Goal: Obtain resource: Obtain resource

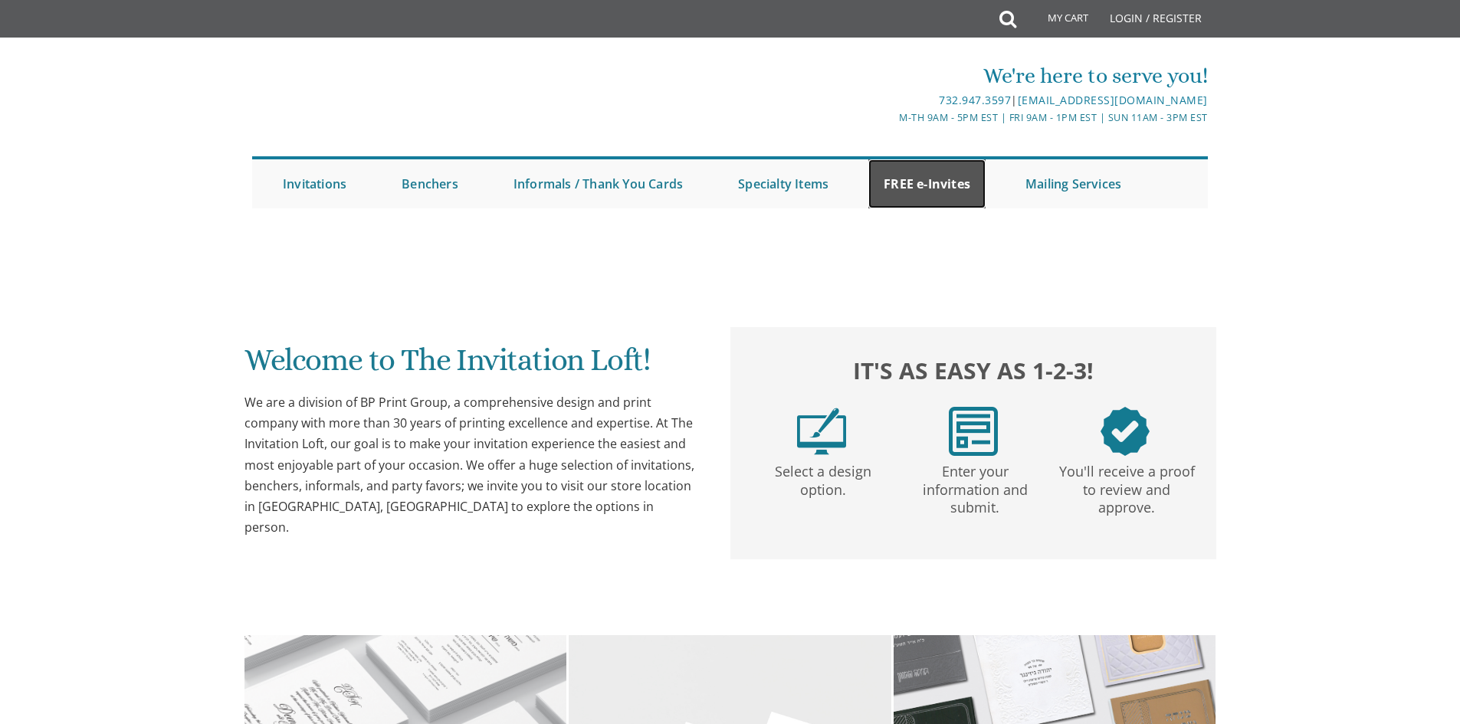
click at [907, 179] on link "FREE e-Invites" at bounding box center [926, 183] width 117 height 49
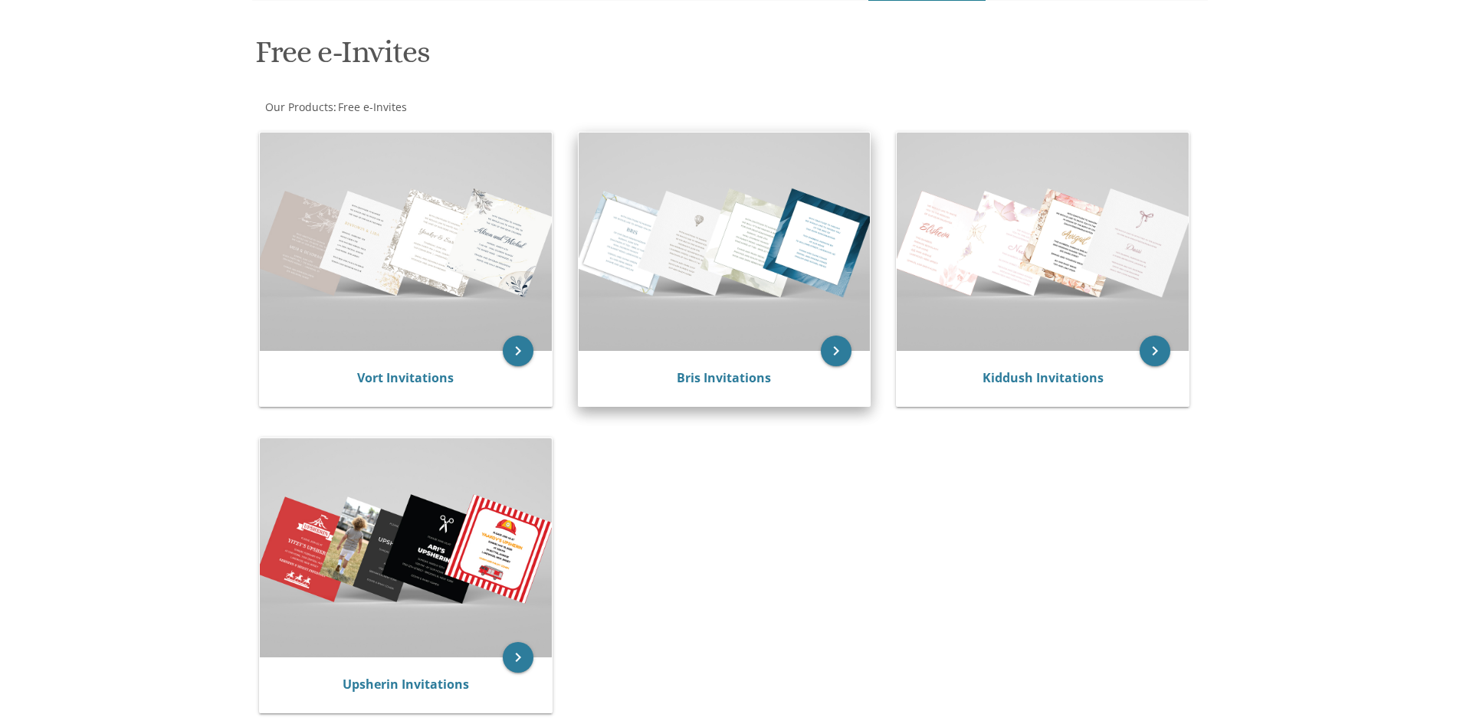
scroll to position [230, 0]
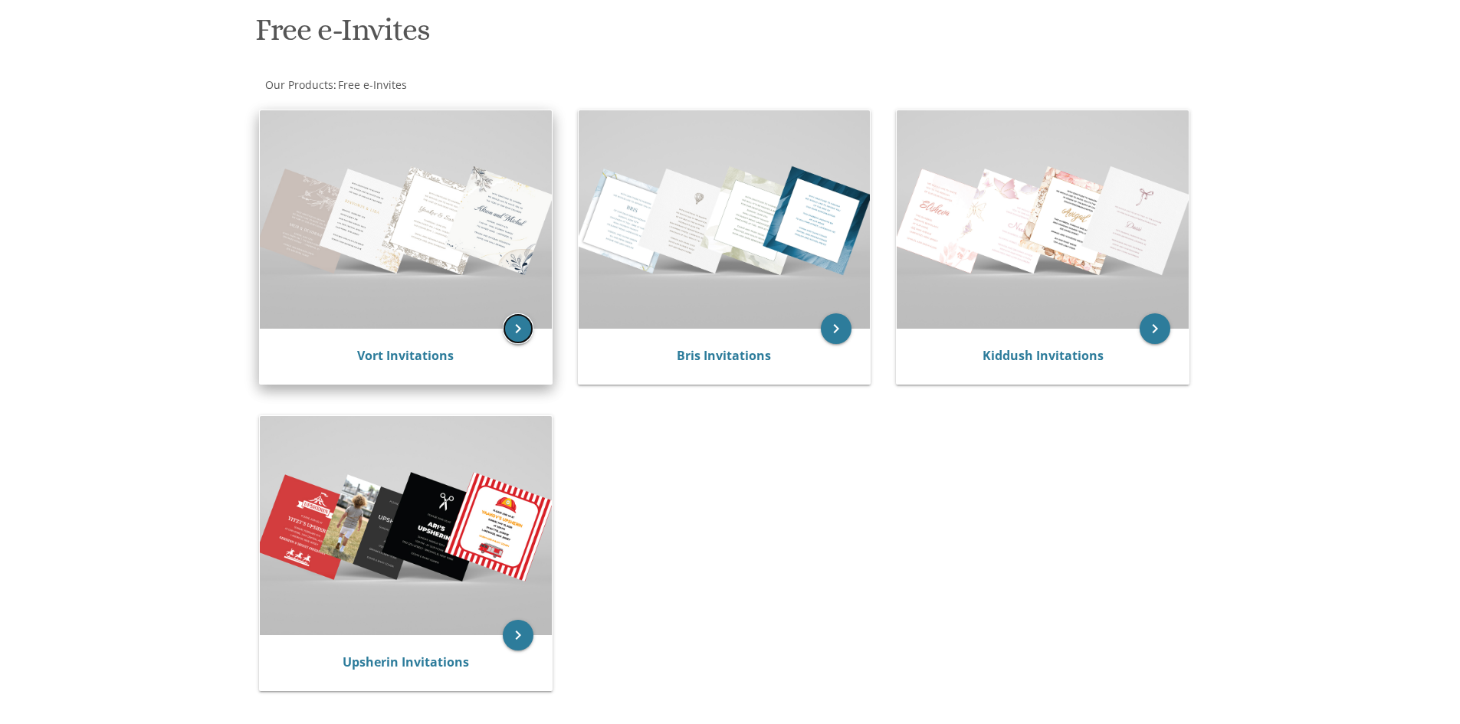
click at [509, 330] on icon "keyboard_arrow_right" at bounding box center [518, 328] width 31 height 31
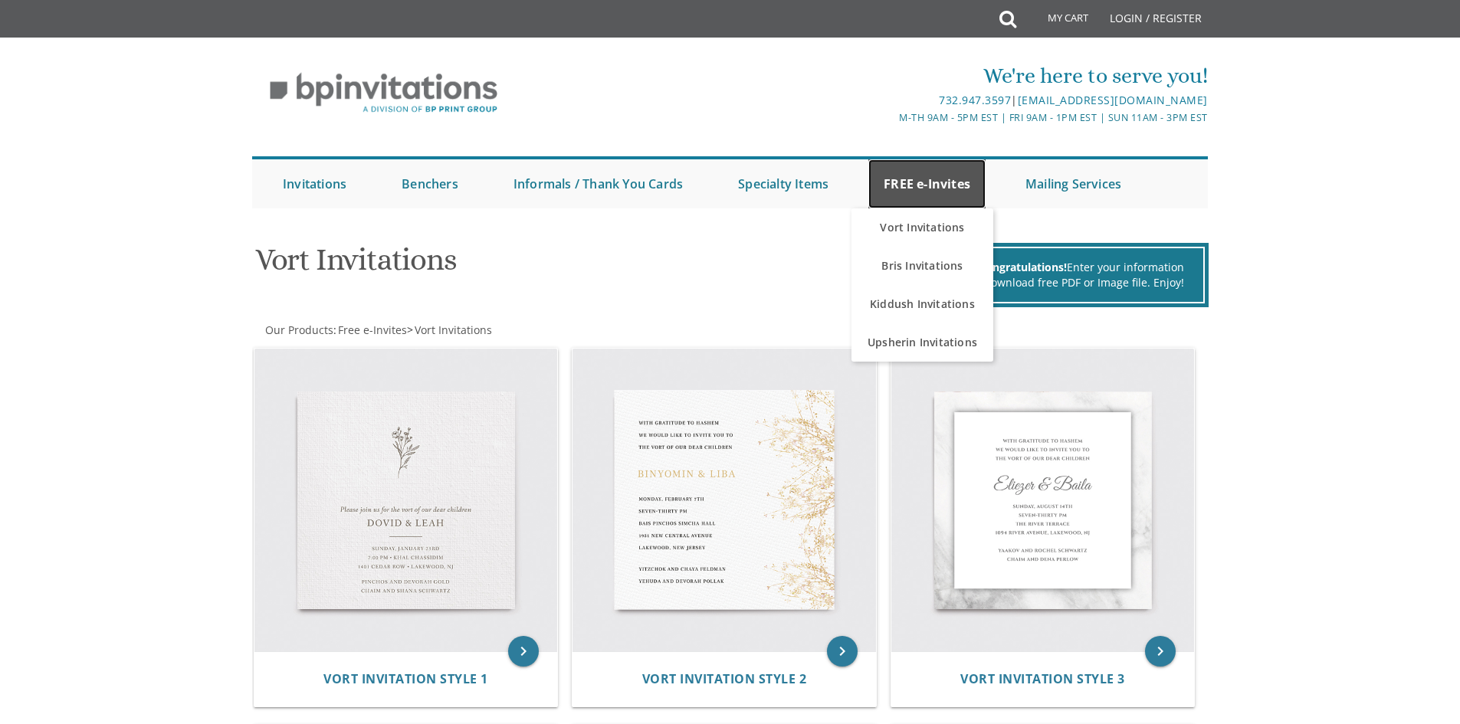
click at [918, 190] on link "FREE e-Invites" at bounding box center [926, 183] width 117 height 49
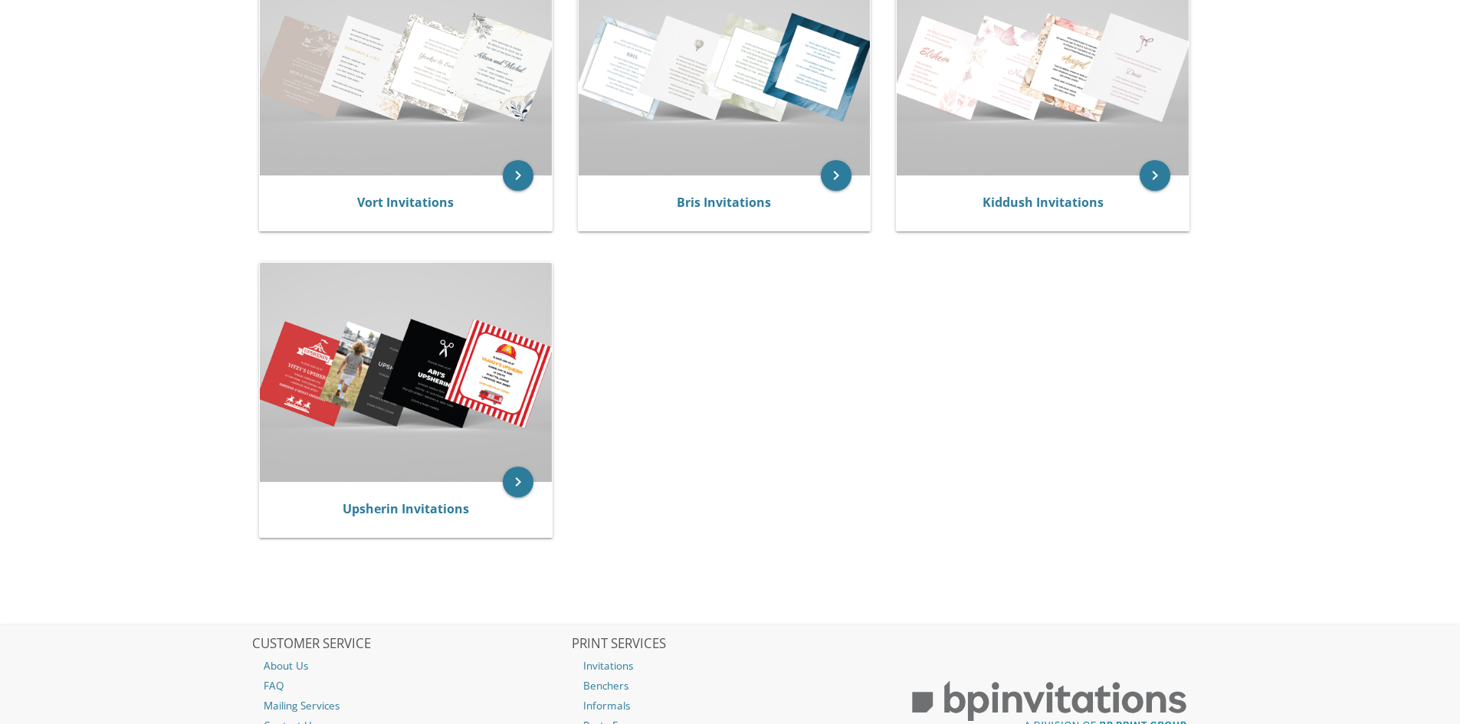
scroll to position [153, 0]
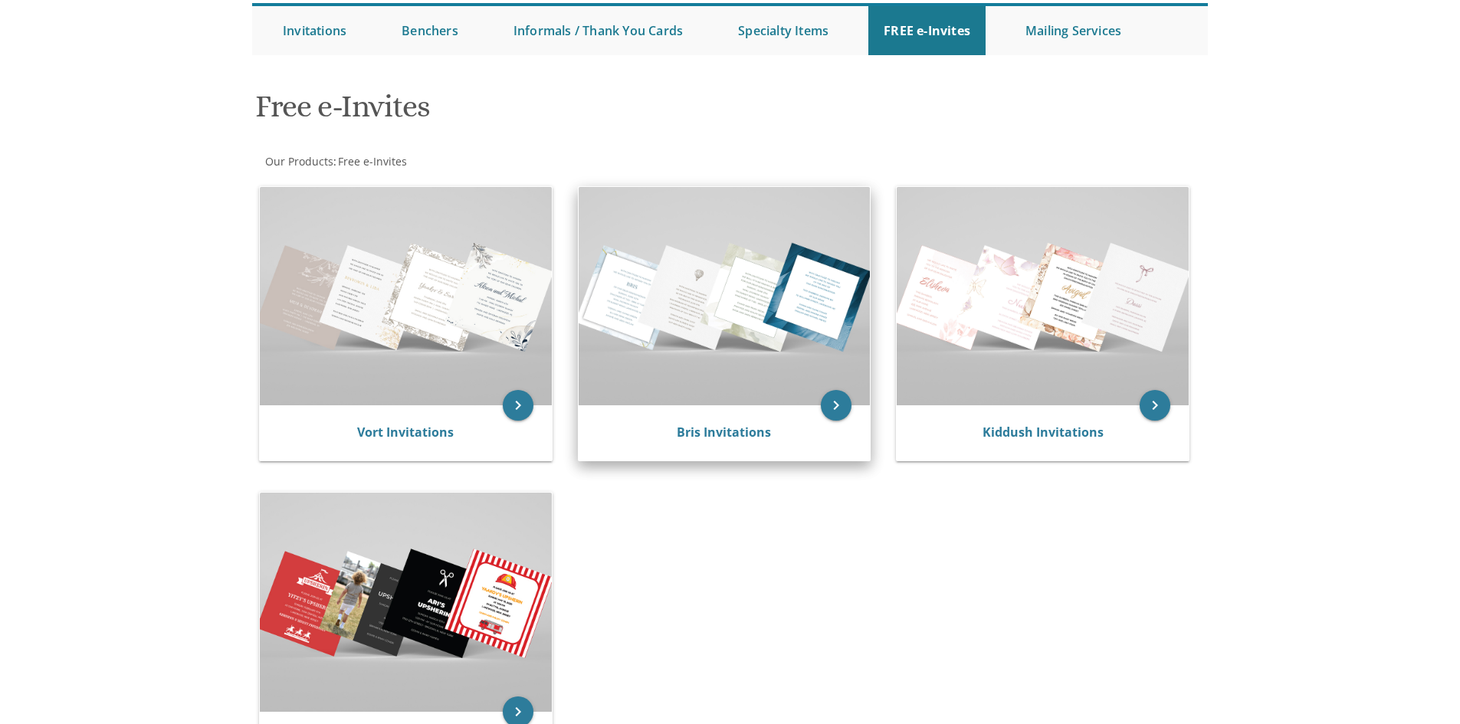
click at [732, 272] on img at bounding box center [725, 296] width 292 height 218
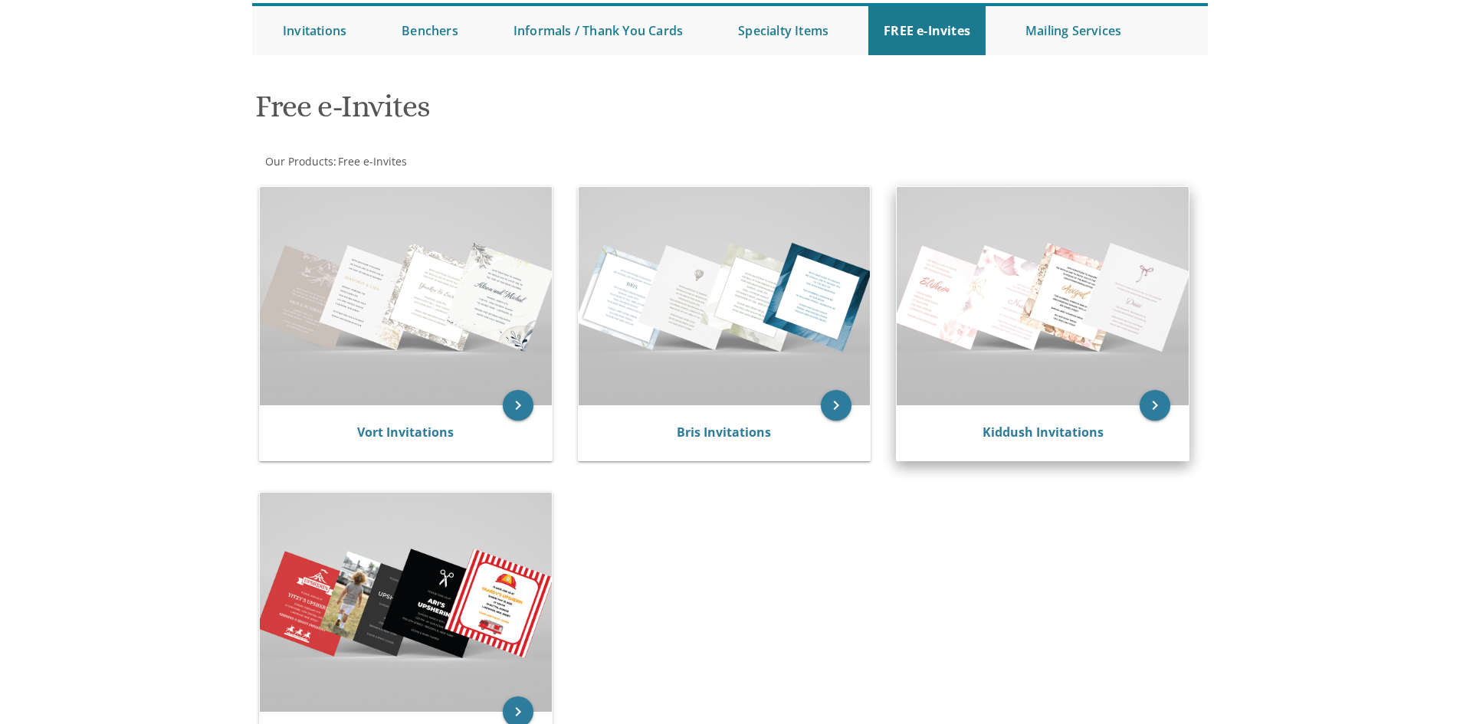
click at [966, 275] on img at bounding box center [1043, 296] width 292 height 218
click at [1019, 258] on img at bounding box center [1043, 296] width 292 height 218
click at [1147, 412] on icon "keyboard_arrow_right" at bounding box center [1155, 405] width 31 height 31
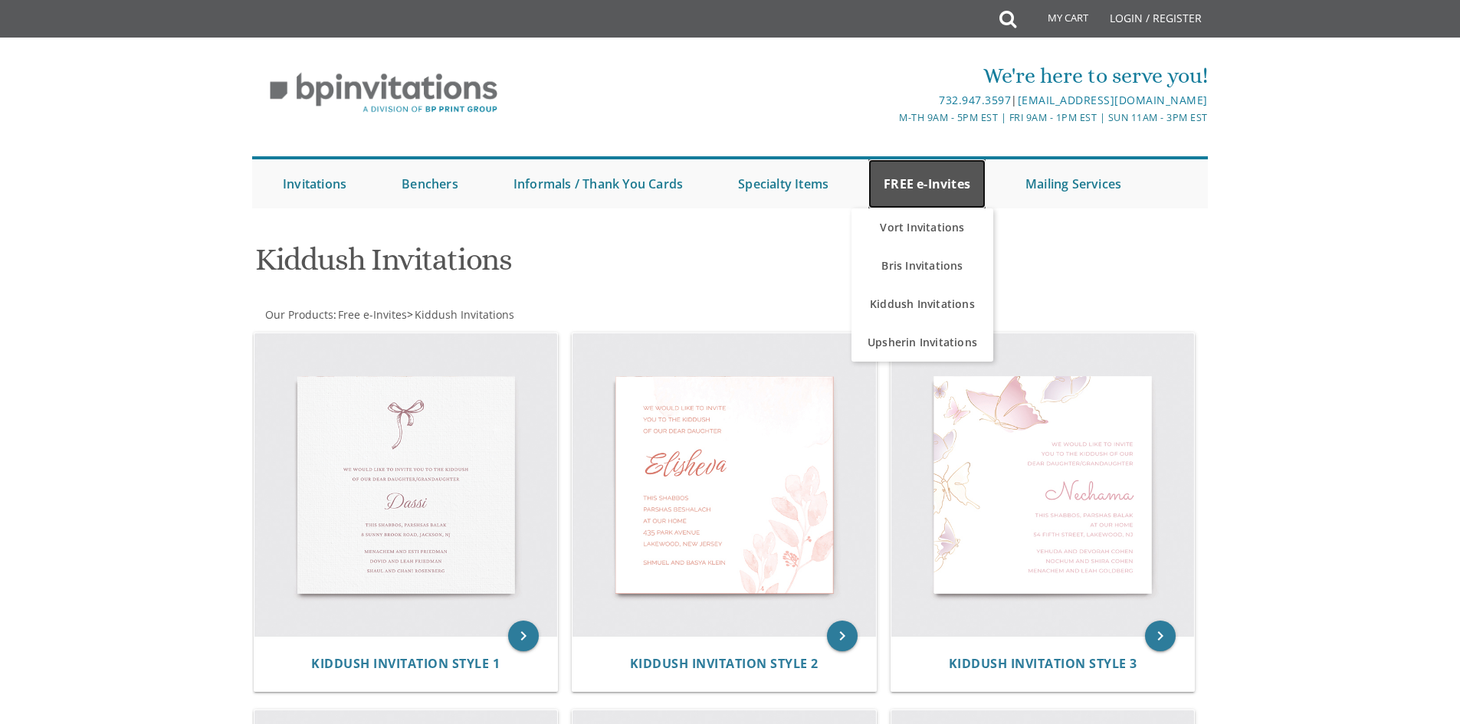
click at [934, 181] on link "FREE e-Invites" at bounding box center [926, 183] width 117 height 49
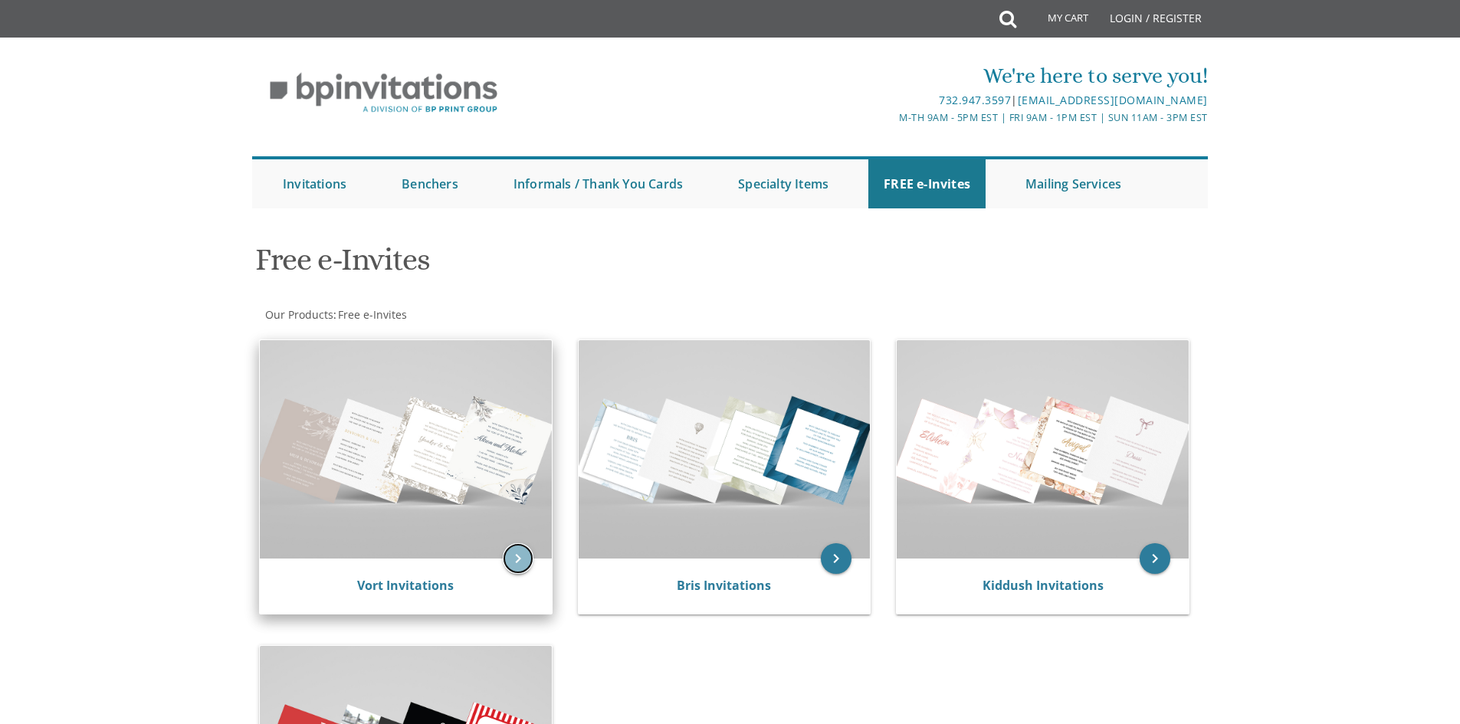
click at [520, 560] on icon "keyboard_arrow_right" at bounding box center [518, 558] width 31 height 31
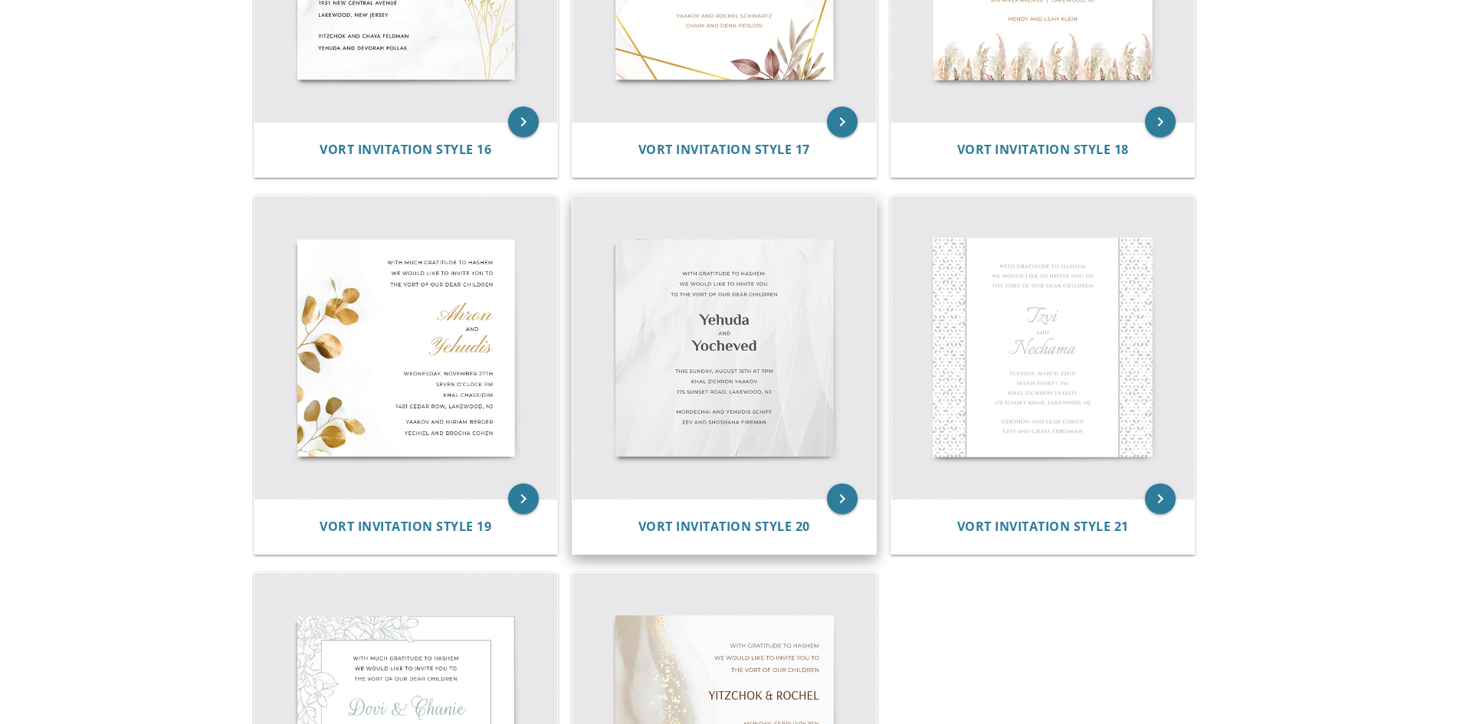
scroll to position [2606, 0]
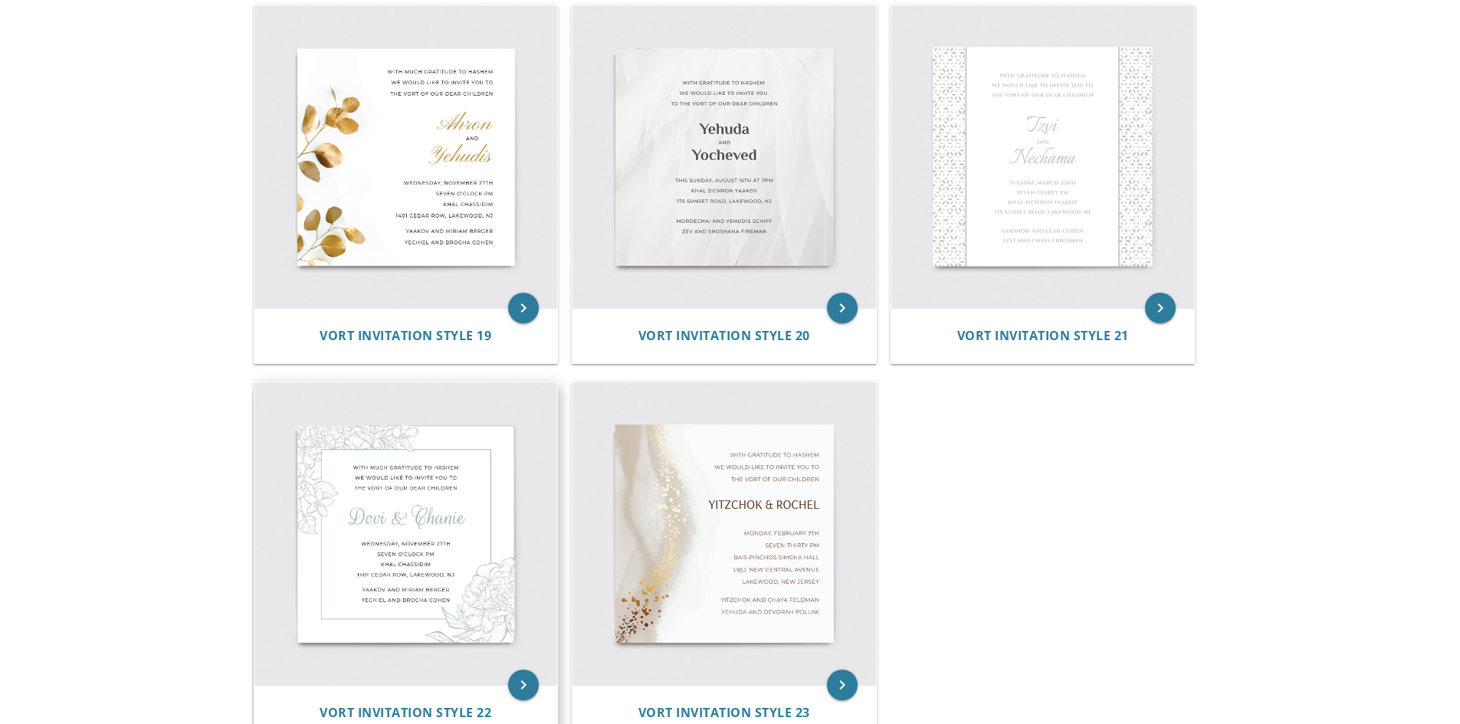
click at [381, 537] on img at bounding box center [405, 533] width 303 height 303
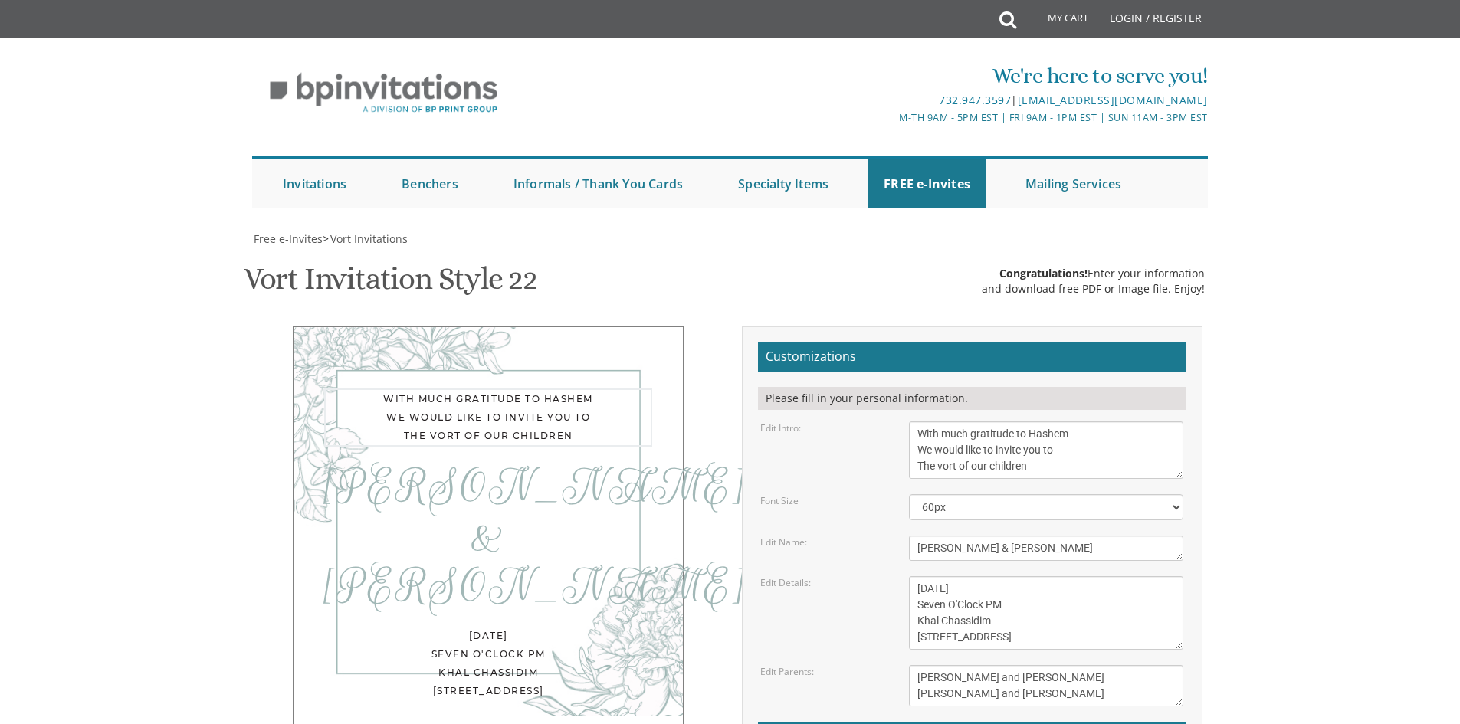
drag, startPoint x: 1065, startPoint y: 458, endPoint x: 905, endPoint y: 454, distance: 160.2
click at [905, 454] on div "With much gratitude to Hashem We would like to invite you to The vort of our ch…" at bounding box center [1045, 450] width 297 height 57
type textarea "With much gratitude to [PERSON_NAME] Please join us for the Swanee Dinner in ho…"
drag, startPoint x: 997, startPoint y: 550, endPoint x: 838, endPoint y: 579, distance: 161.3
click at [849, 577] on form "Customizations Please fill in your personal information. Edit Intro: With much …" at bounding box center [972, 593] width 428 height 500
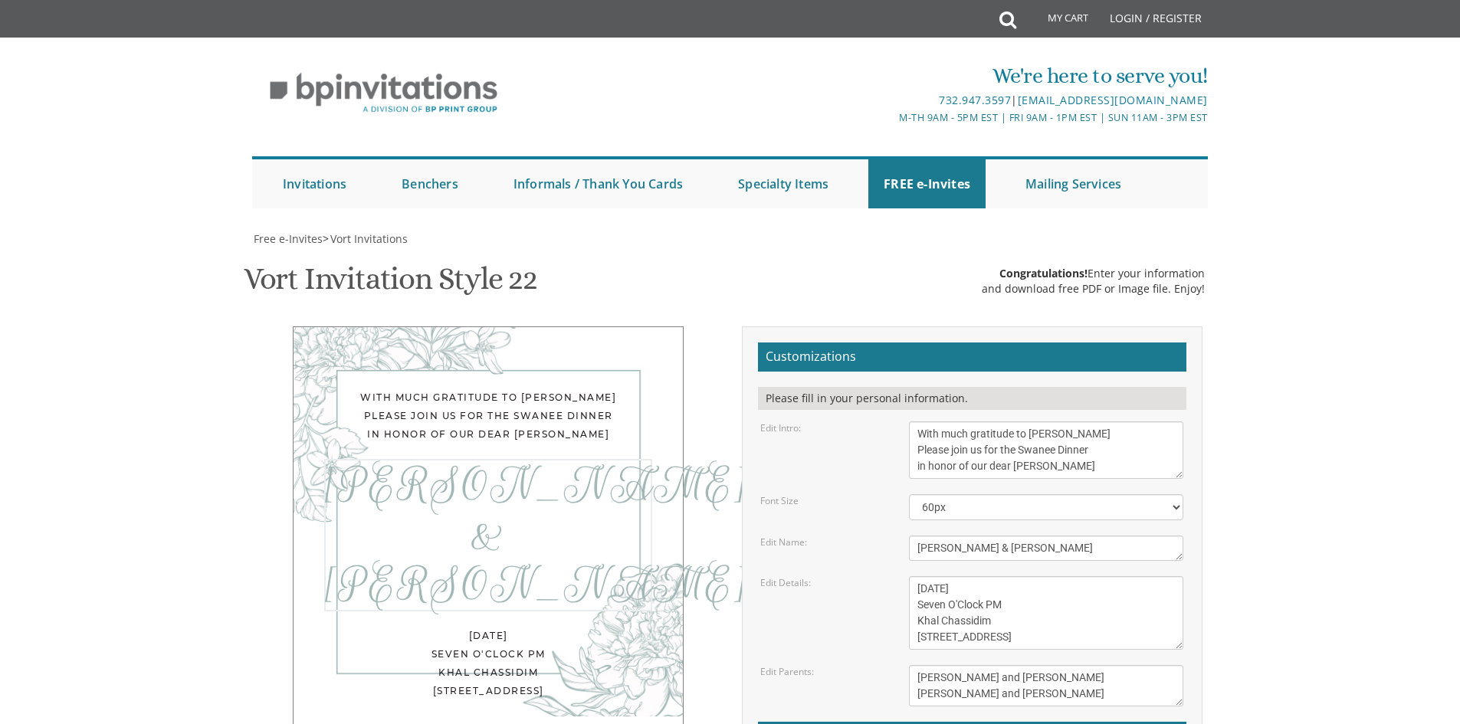
type textarea "[PERSON_NAME] & [PERSON_NAME]"
drag, startPoint x: 1055, startPoint y: 589, endPoint x: 855, endPoint y: 590, distance: 200.0
click at [872, 597] on div "Edit Details: [DATE] Seven O'Clock PM Khal Chassidim [STREET_ADDRESS]" at bounding box center [972, 613] width 446 height 74
click at [919, 609] on textarea "[DATE] Seven O'Clock PM Khal Chassidim [STREET_ADDRESS]" at bounding box center [1046, 613] width 274 height 74
click at [1052, 589] on textarea "[DATE] Seven O'Clock PM Khal Chassidim [STREET_ADDRESS]" at bounding box center [1046, 613] width 274 height 74
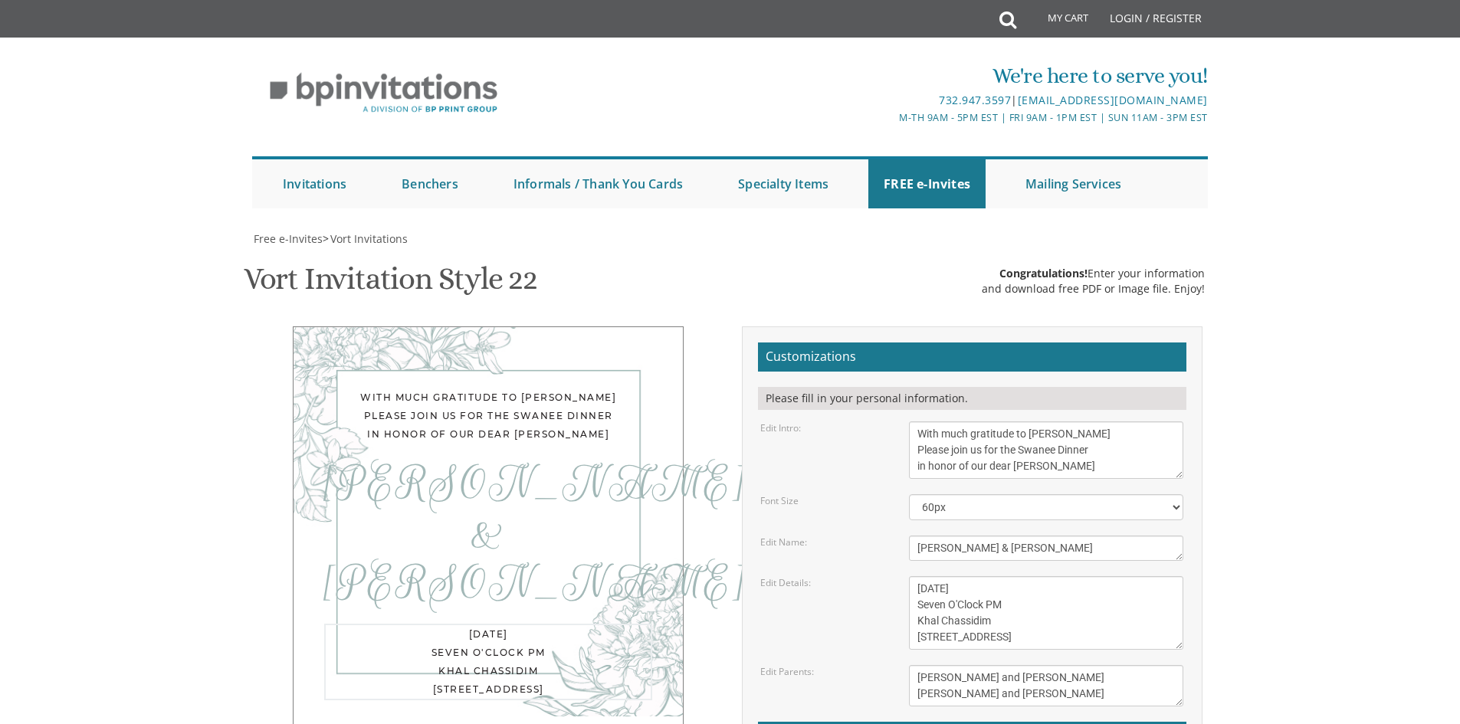
drag, startPoint x: 1058, startPoint y: 589, endPoint x: 917, endPoint y: 585, distance: 140.3
click at [917, 585] on textarea "[DATE] Seven O'Clock PM Khal Chassidim [STREET_ADDRESS]" at bounding box center [1046, 613] width 274 height 74
drag, startPoint x: 984, startPoint y: 606, endPoint x: 916, endPoint y: 612, distance: 68.5
click at [916, 612] on textarea "[DATE] Seven O'Clock PM Khal Chassidim [STREET_ADDRESS]" at bounding box center [1046, 613] width 274 height 74
drag, startPoint x: 994, startPoint y: 618, endPoint x: 917, endPoint y: 627, distance: 77.1
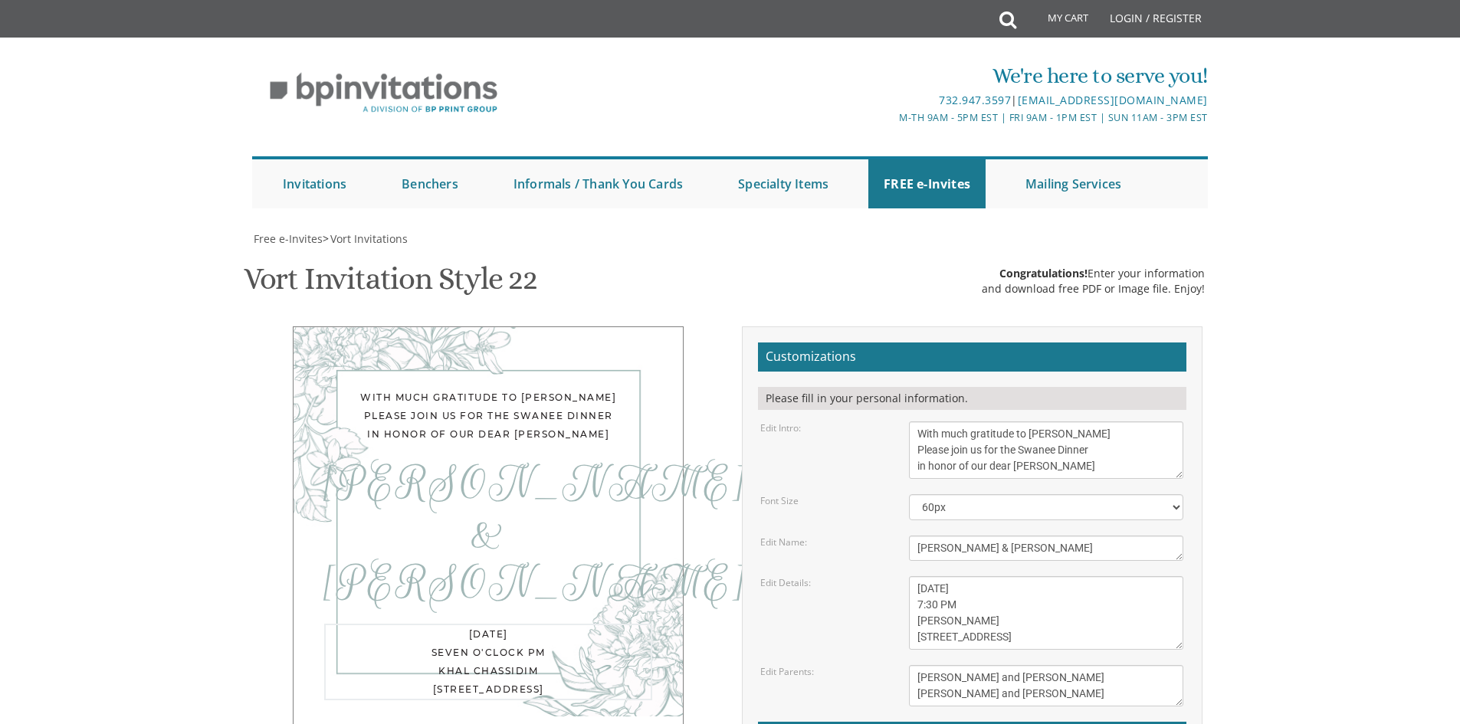
click at [917, 627] on textarea "[DATE] Seven O'Clock PM Khal Chassidim [STREET_ADDRESS]" at bounding box center [1046, 613] width 274 height 74
click at [1072, 635] on textarea "[DATE] Seven O'Clock PM Khal Chassidim [STREET_ADDRESS]" at bounding box center [1046, 613] width 274 height 74
drag, startPoint x: 996, startPoint y: 623, endPoint x: 909, endPoint y: 619, distance: 86.7
click at [909, 619] on textarea "[DATE] Seven O'Clock PM Khal Chassidim [STREET_ADDRESS]" at bounding box center [1046, 613] width 274 height 74
drag, startPoint x: 998, startPoint y: 639, endPoint x: 916, endPoint y: 644, distance: 82.1
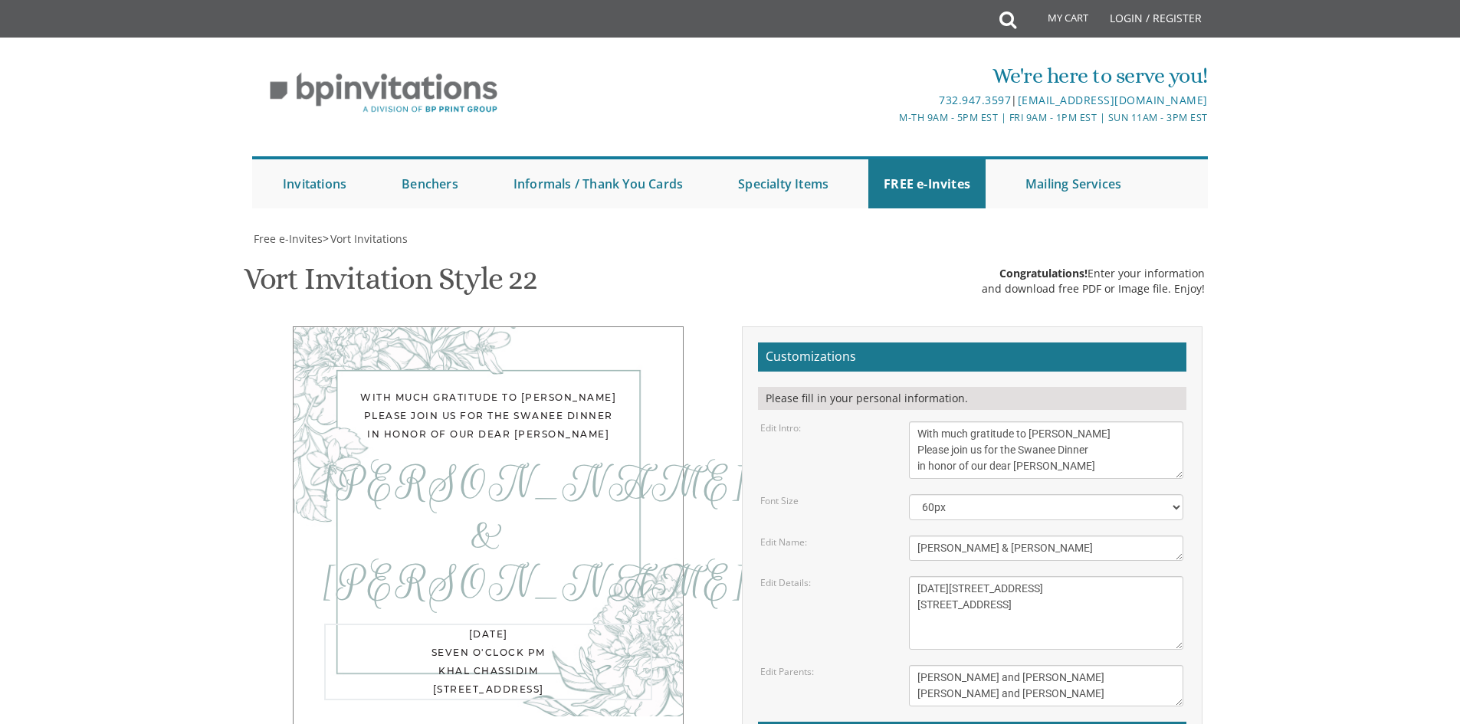
click at [916, 644] on textarea "[DATE] Seven O'Clock PM Khal Chassidim [STREET_ADDRESS]" at bounding box center [1046, 613] width 274 height 74
click at [983, 637] on textarea "[DATE] Seven O'Clock PM Khal Chassidim [STREET_ADDRESS]" at bounding box center [1046, 613] width 274 height 74
type textarea "[DATE][STREET_ADDRESS][US_STATE]"
drag, startPoint x: 1049, startPoint y: 607, endPoint x: 906, endPoint y: 604, distance: 143.3
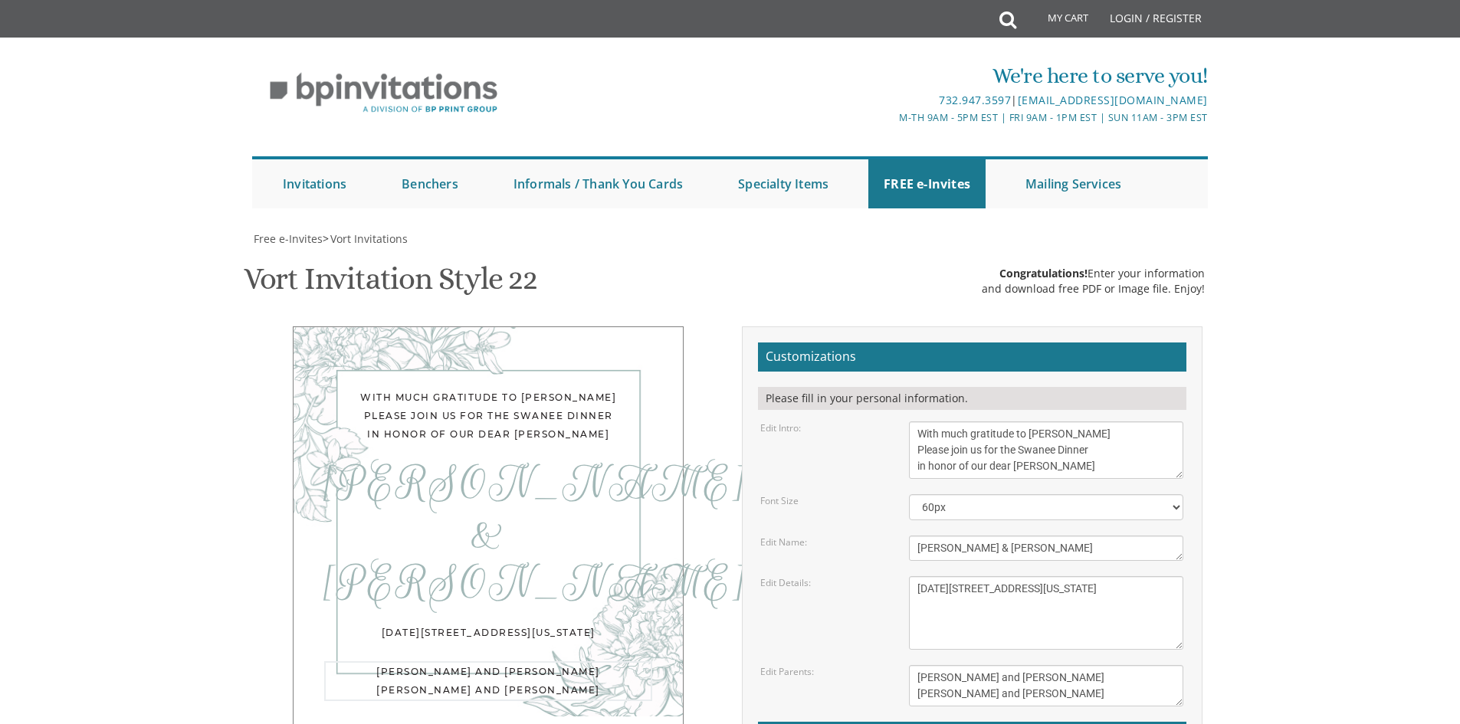
click at [912, 665] on textarea "[PERSON_NAME] and [PERSON_NAME] [PERSON_NAME] and [PERSON_NAME]" at bounding box center [1046, 685] width 274 height 41
type textarea "[PERSON_NAME] and [PERSON_NAME]"
drag, startPoint x: 1048, startPoint y: 616, endPoint x: 902, endPoint y: 618, distance: 145.6
click at [904, 665] on div "[PERSON_NAME] and [PERSON_NAME] [PERSON_NAME] and [PERSON_NAME]" at bounding box center [1045, 685] width 297 height 41
click at [920, 665] on textarea "[PERSON_NAME] and [PERSON_NAME] [PERSON_NAME] and [PERSON_NAME]" at bounding box center [1046, 685] width 274 height 41
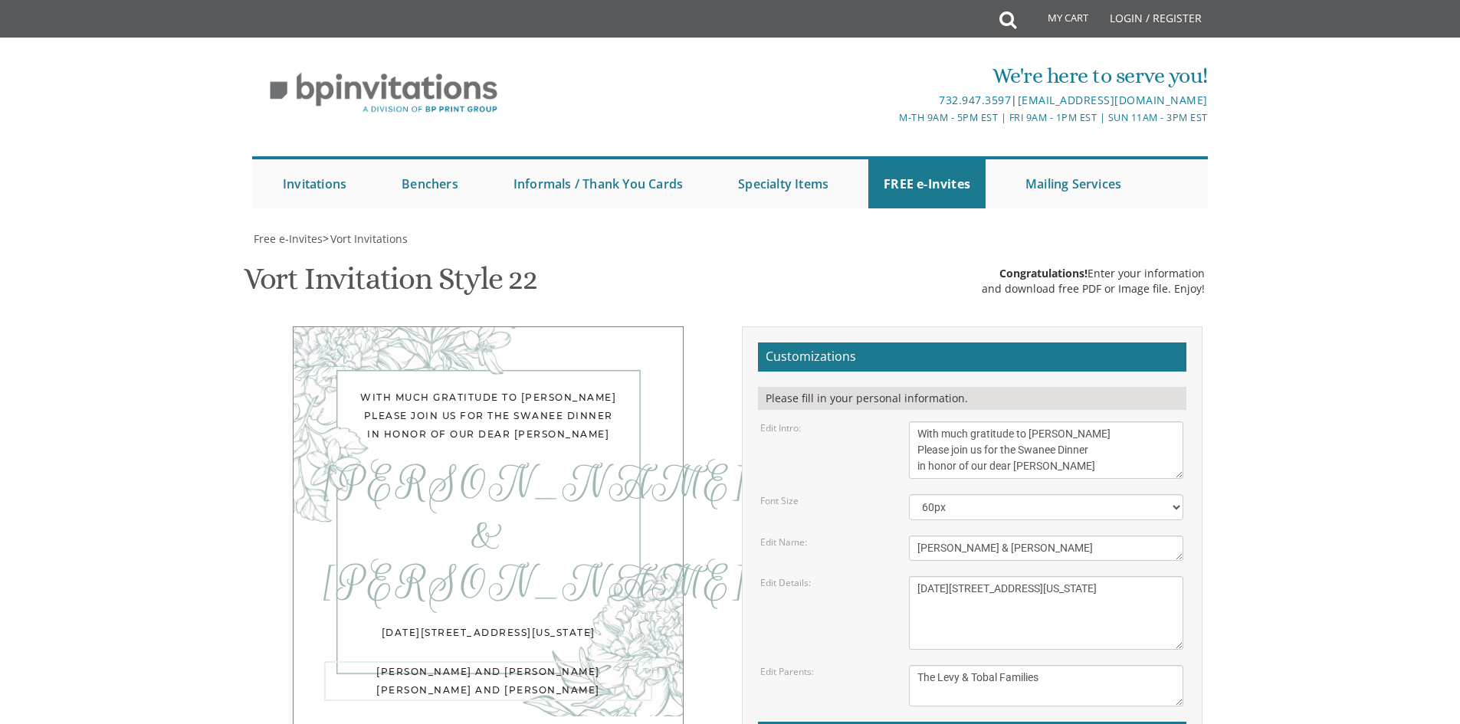
type textarea "The Levy & Tobal Families"
click at [956, 576] on textarea "[DATE] Seven O'Clock PM Khal Chassidim [STREET_ADDRESS]" at bounding box center [1046, 613] width 274 height 74
type textarea "[DATE][STREET_ADDRESS][US_STATE]"
click at [1065, 665] on textarea "[PERSON_NAME] and [PERSON_NAME] [PERSON_NAME] and [PERSON_NAME]" at bounding box center [1046, 685] width 274 height 41
type textarea "The Levy & Tobal Families Adults only"
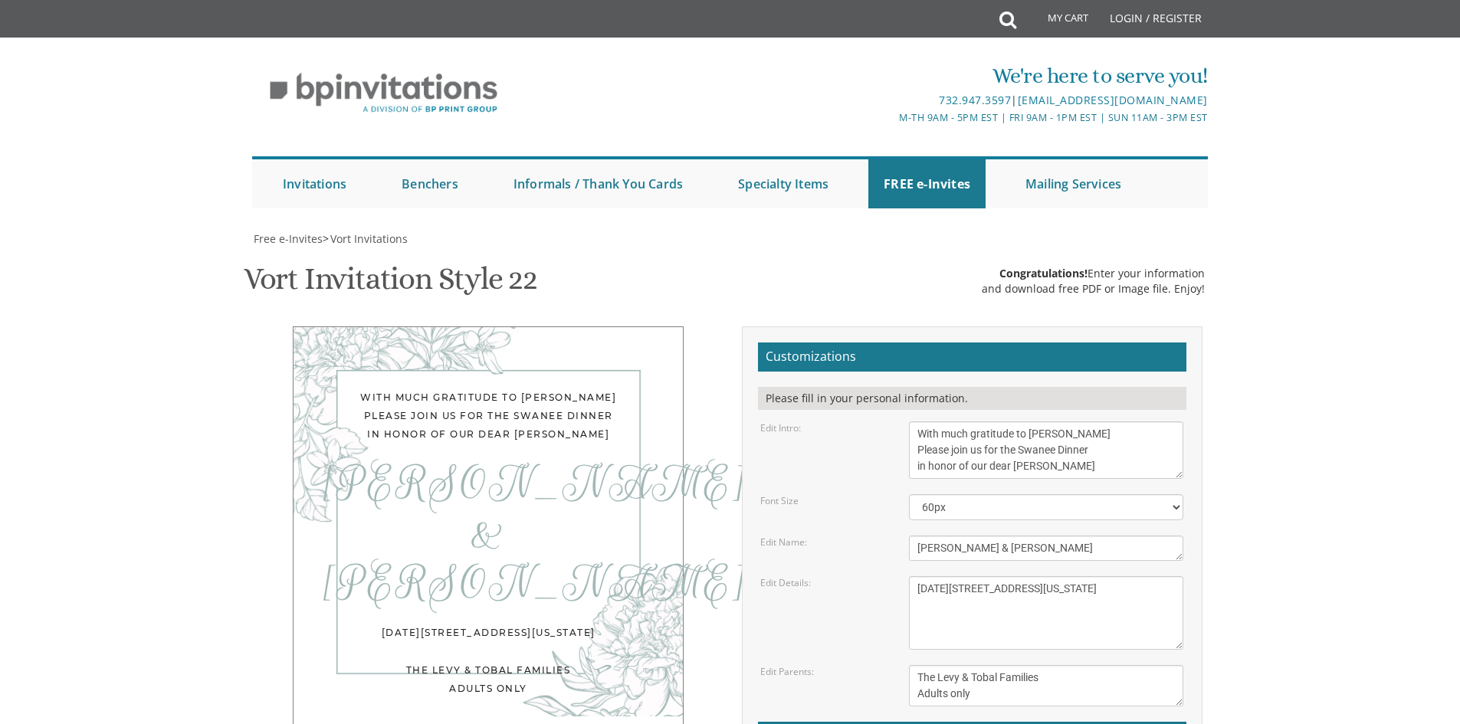
click at [1325, 490] on body "My Cart Total: View Cart Item(s) Submit My Cart Total: View Cart Item(s) Login …" at bounding box center [730, 638] width 1460 height 1276
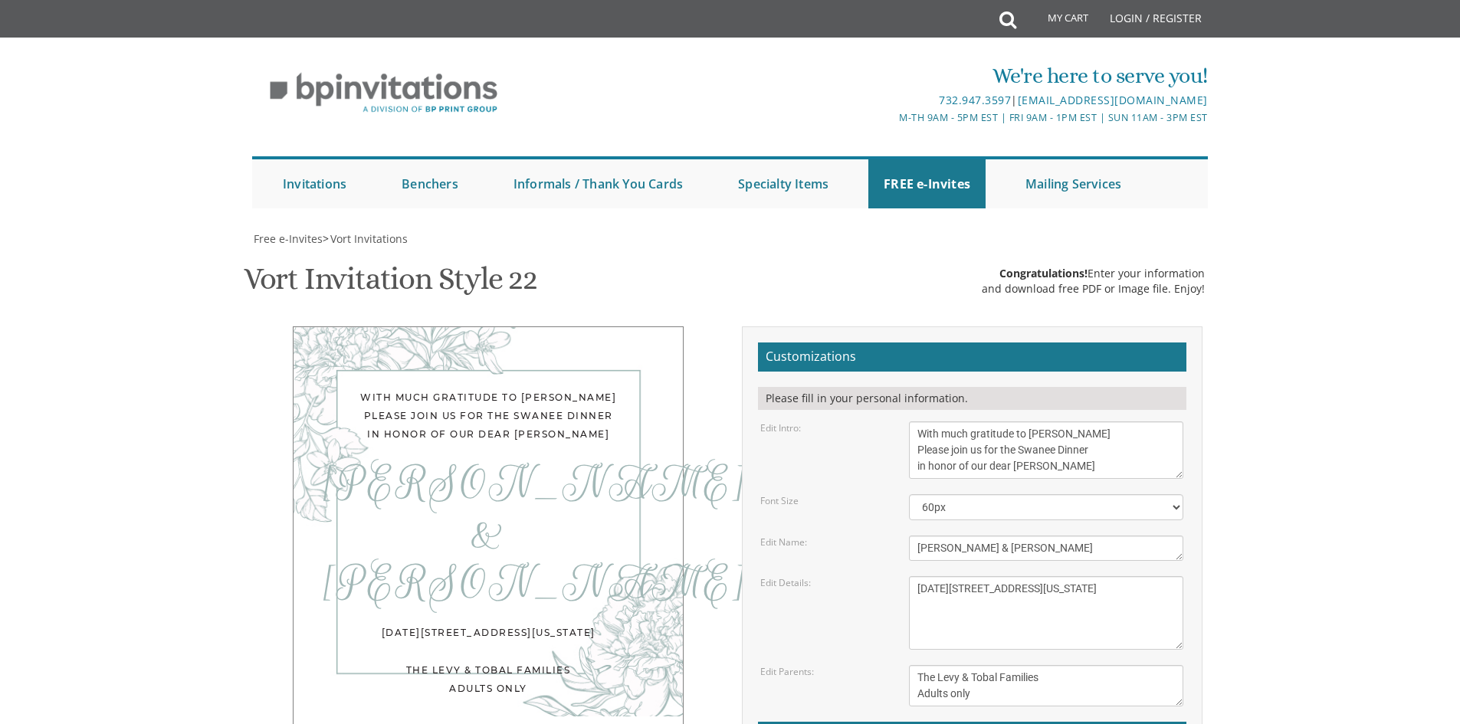
type input "[EMAIL_ADDRESS][DOMAIN_NAME]"
